Goal: Task Accomplishment & Management: Manage account settings

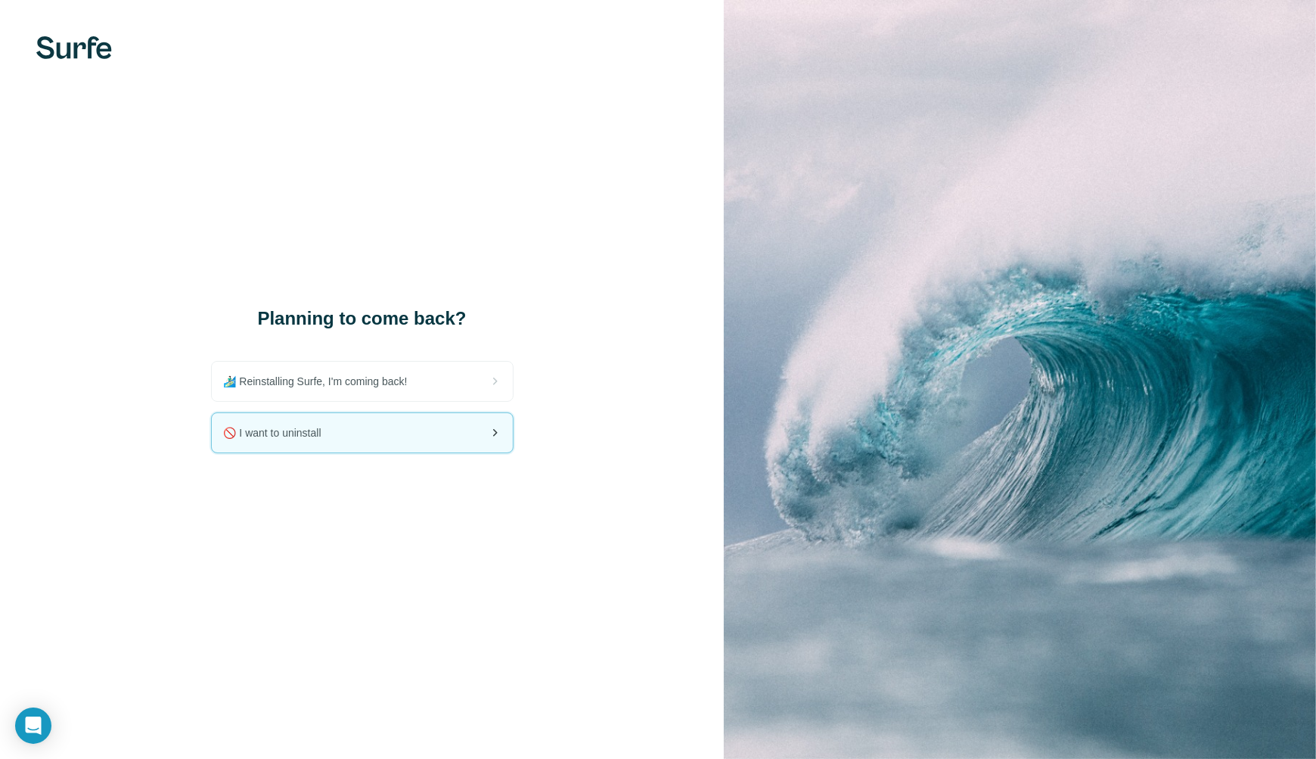
click at [454, 424] on div "🚫 I want to uninstall" at bounding box center [362, 432] width 301 height 39
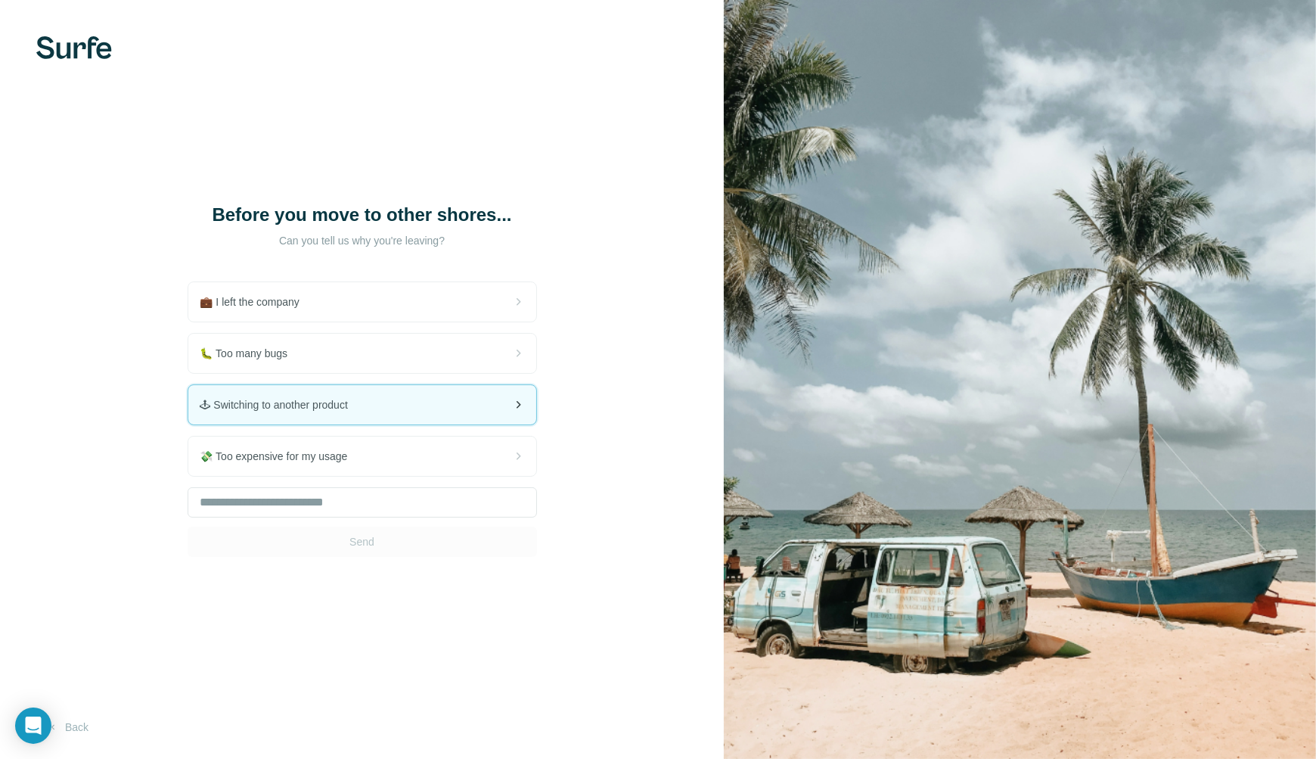
click at [486, 406] on div "🕹 Switching to another product" at bounding box center [362, 404] width 348 height 39
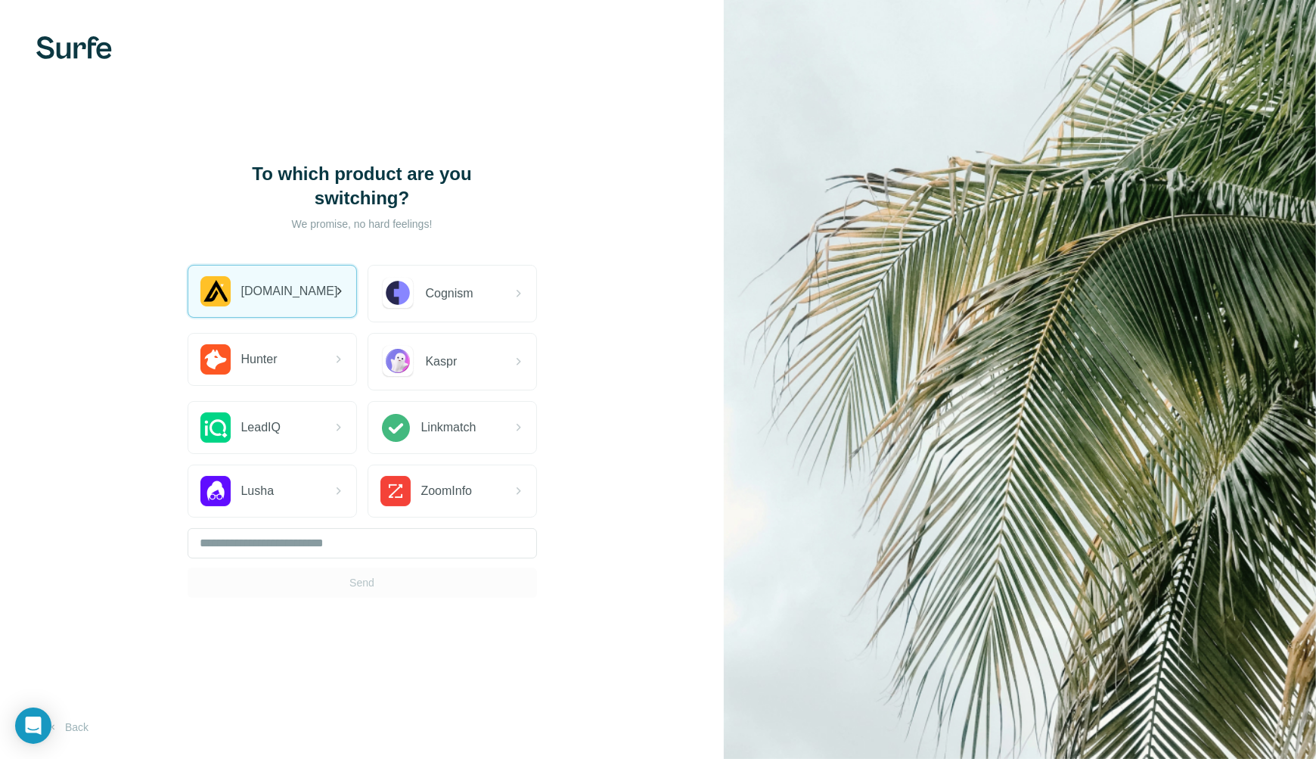
click at [321, 291] on div "[DOMAIN_NAME]" at bounding box center [272, 291] width 168 height 51
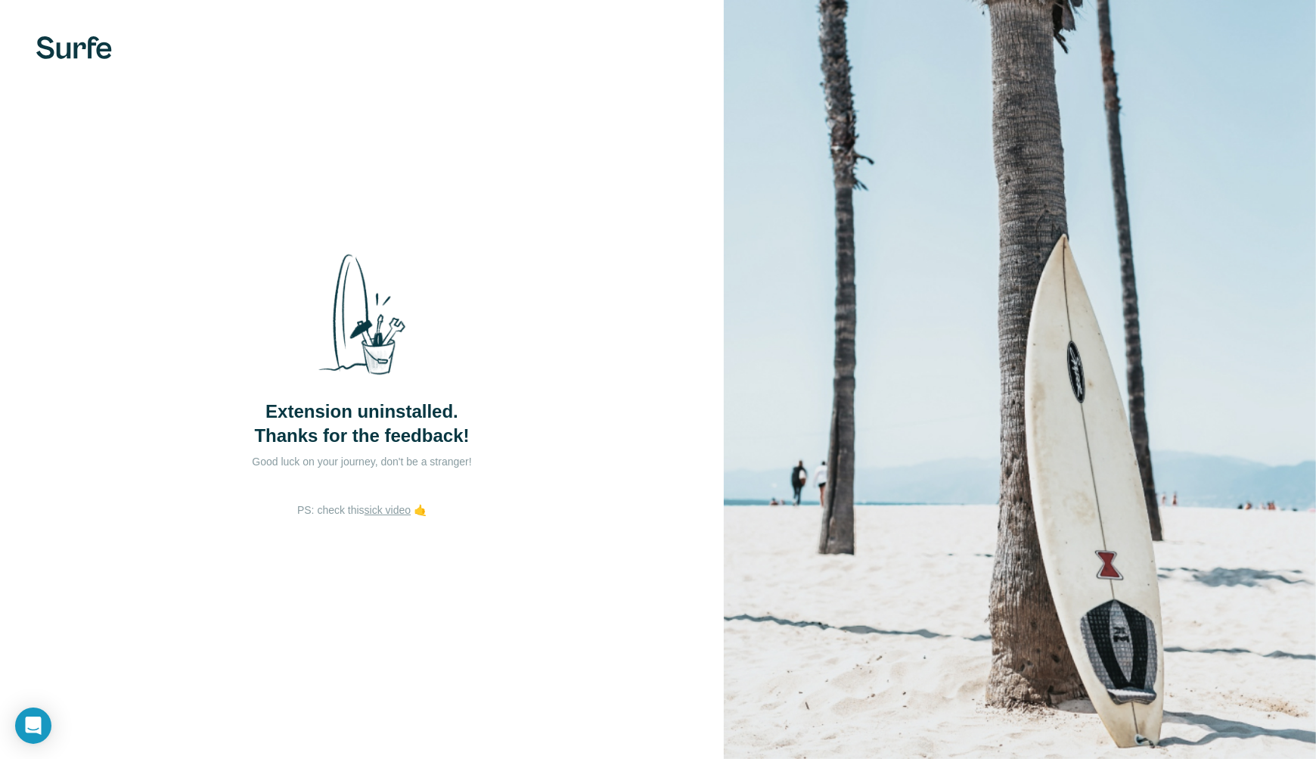
click at [664, 486] on div "Extension uninstalled. Thanks for the feedback! Good luck on your journey, don'…" at bounding box center [362, 379] width 724 height 759
